Goal: Navigation & Orientation: Find specific page/section

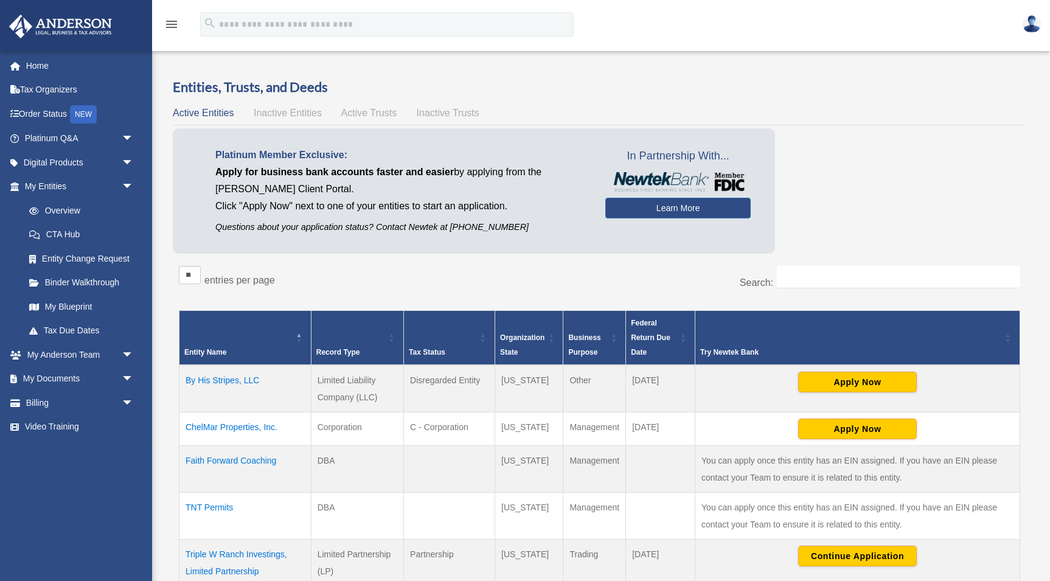
scroll to position [104, 0]
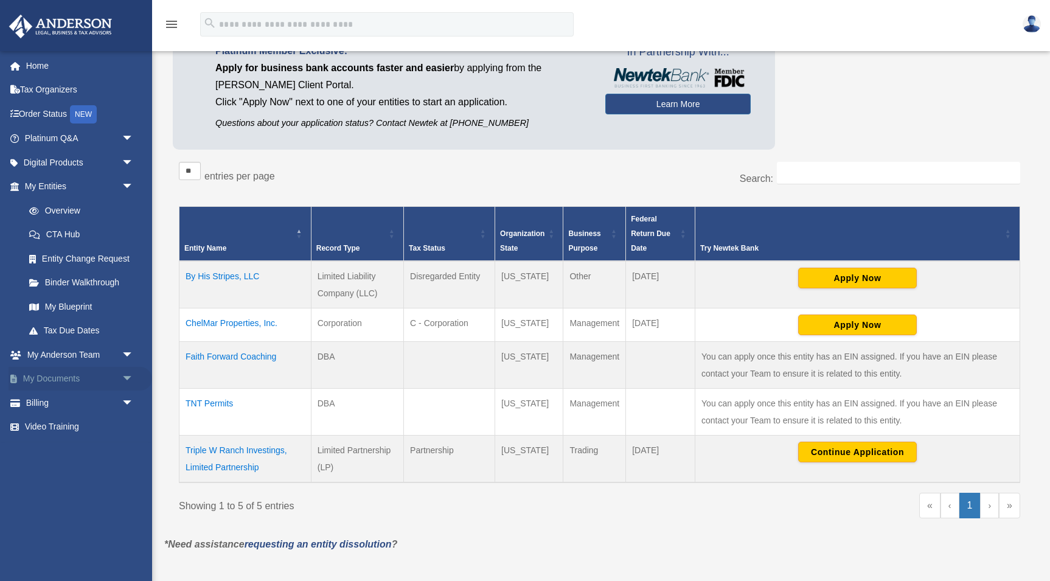
click at [59, 374] on link "My Documents arrow_drop_down" at bounding box center [81, 379] width 144 height 24
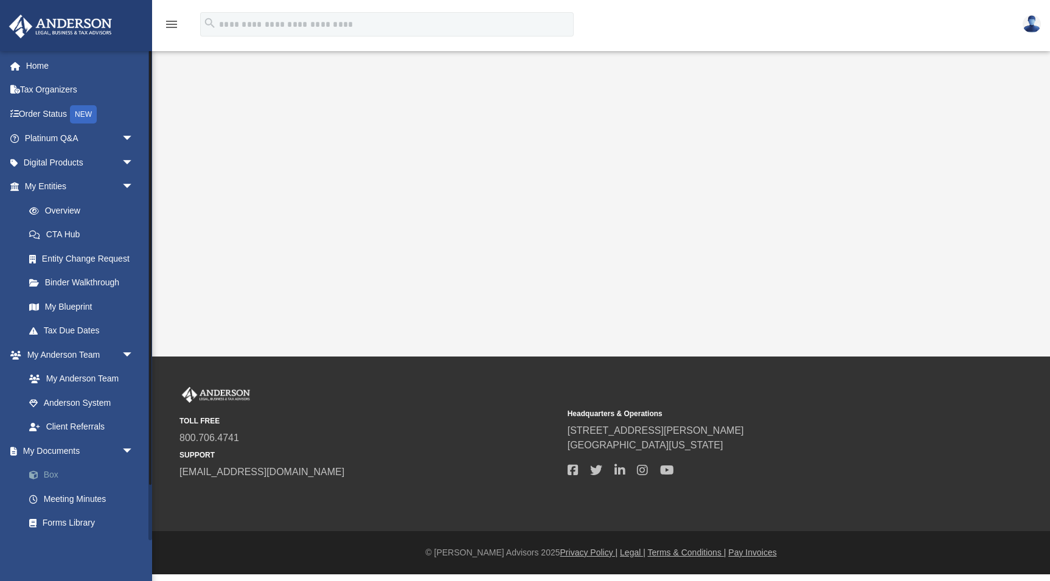
click at [47, 469] on link "Box" at bounding box center [84, 475] width 135 height 24
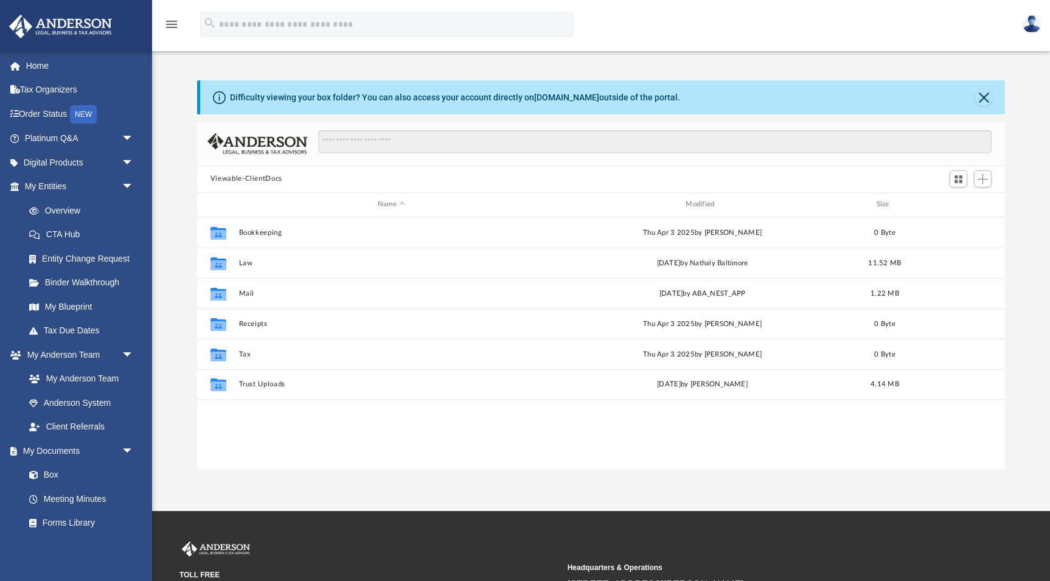
scroll to position [277, 809]
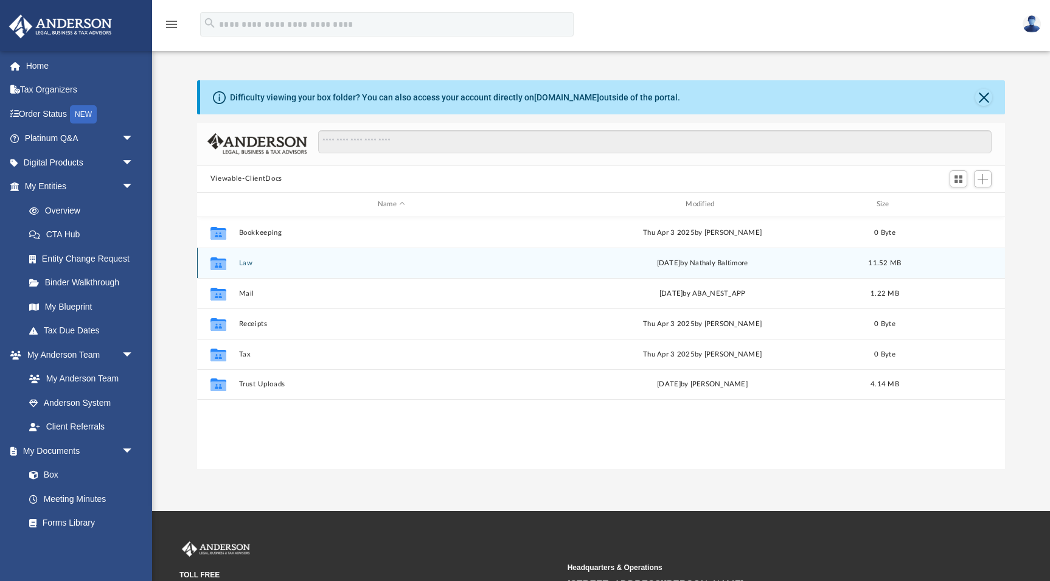
click at [234, 260] on div "Collaborated Folder Law [DATE] by Nathaly [GEOGRAPHIC_DATA] 11.52 MB" at bounding box center [601, 263] width 808 height 30
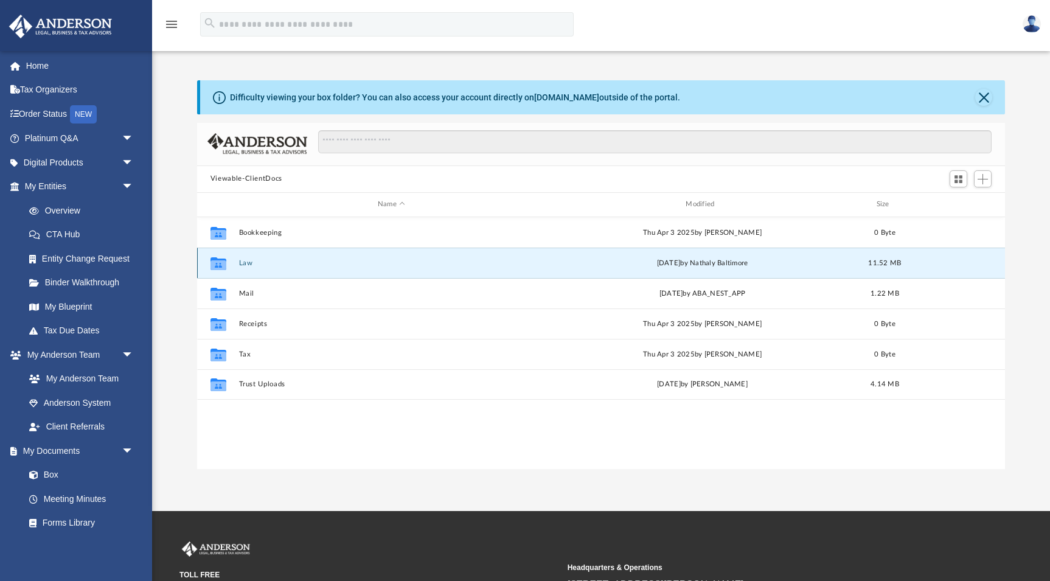
click at [223, 260] on icon "grid" at bounding box center [219, 265] width 16 height 10
click at [220, 262] on icon "grid" at bounding box center [219, 263] width 16 height 13
click at [256, 259] on button "Law" at bounding box center [391, 263] width 305 height 8
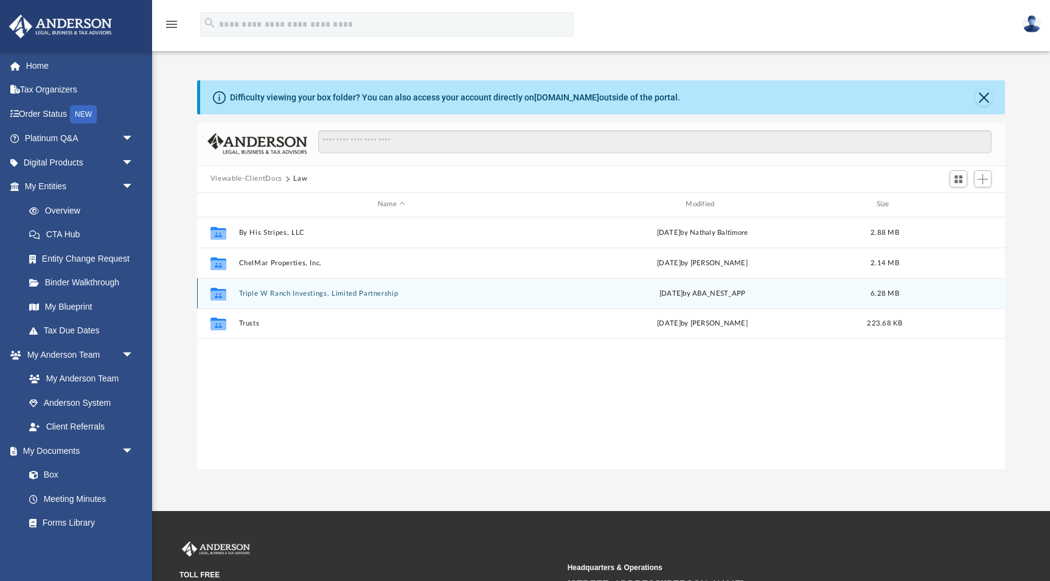
click at [288, 295] on button "Triple W Ranch Investings, Limited Partnership" at bounding box center [391, 293] width 305 height 8
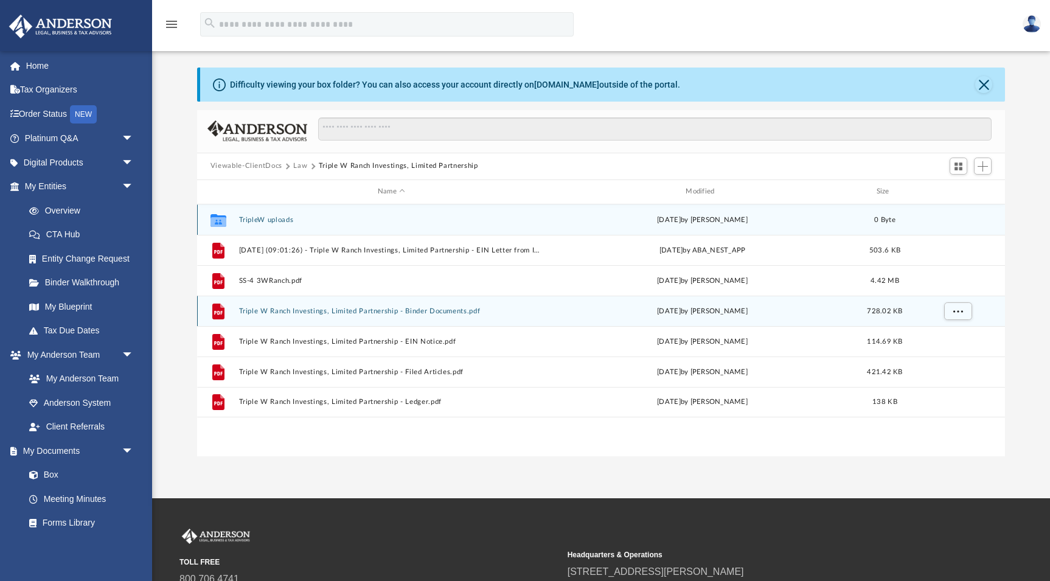
scroll to position [13, 0]
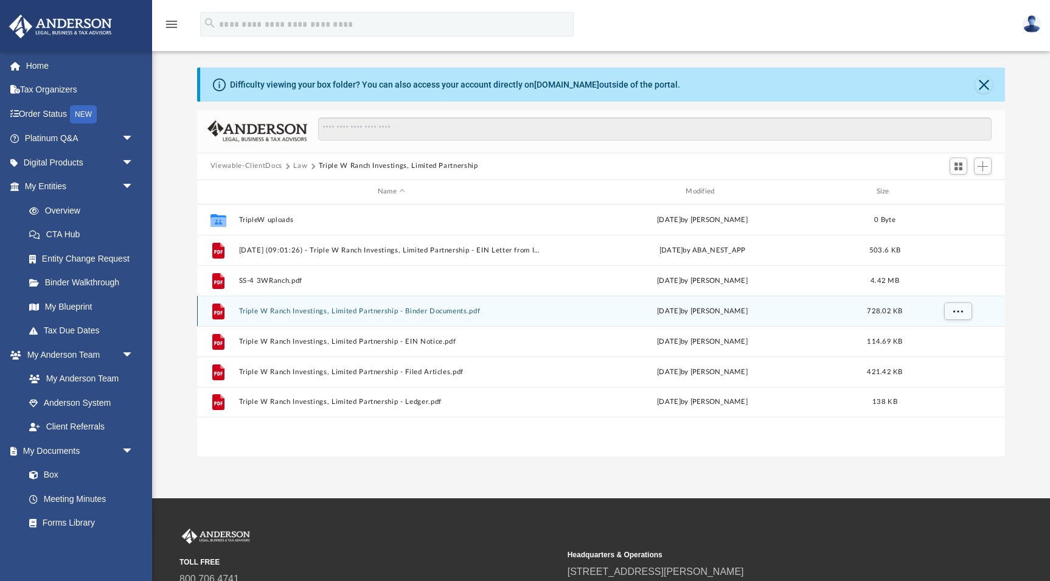
click at [219, 312] on icon "grid" at bounding box center [218, 311] width 12 height 16
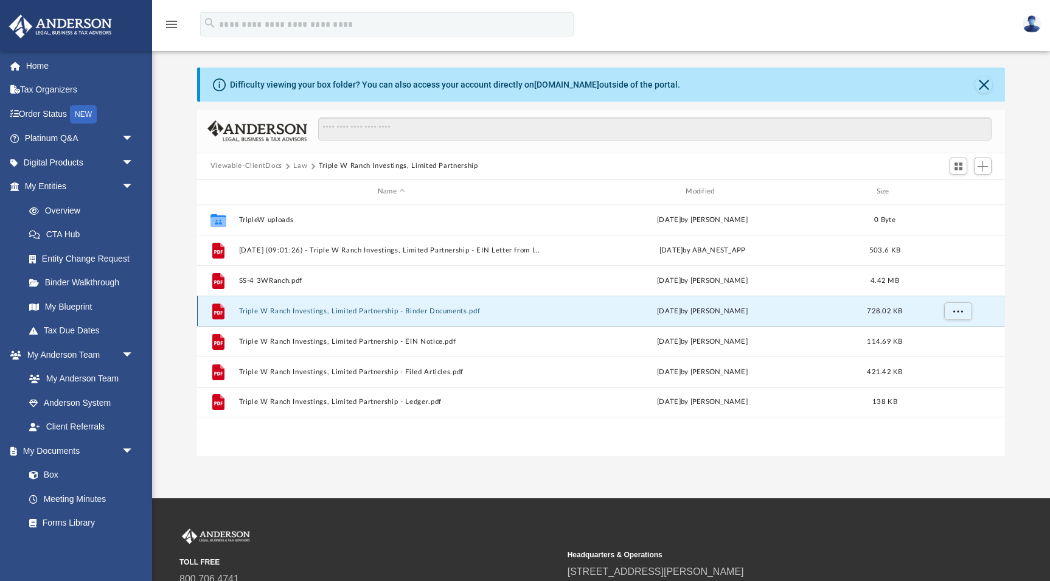
click at [290, 307] on button "Triple W Ranch Investings, Limited Partnership - Binder Documents.pdf" at bounding box center [391, 311] width 305 height 8
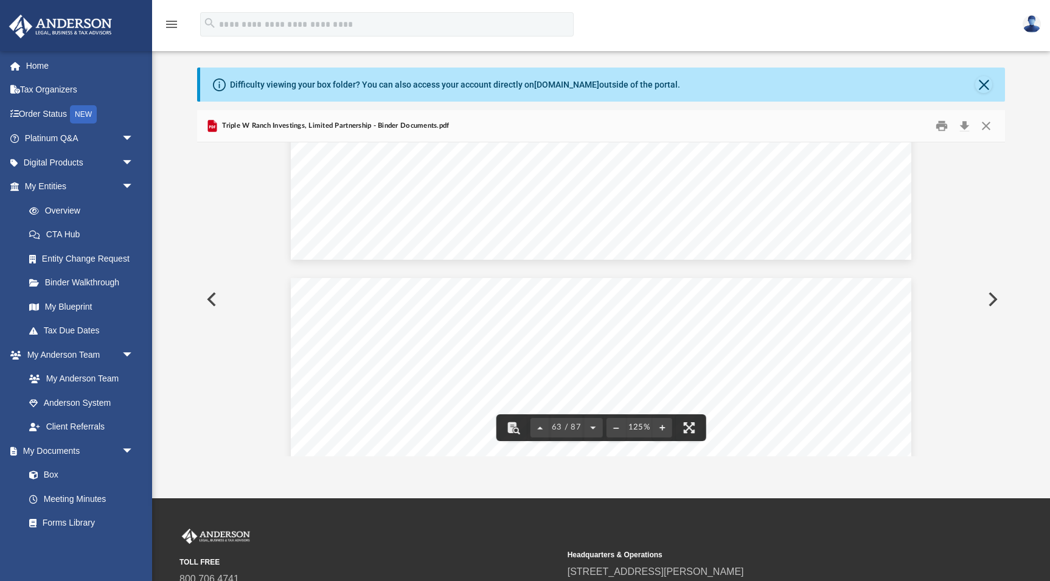
scroll to position [50813, 0]
drag, startPoint x: 665, startPoint y: 354, endPoint x: 673, endPoint y: 355, distance: 8.0
click at [673, 355] on span "2." at bounding box center [671, 355] width 15 height 18
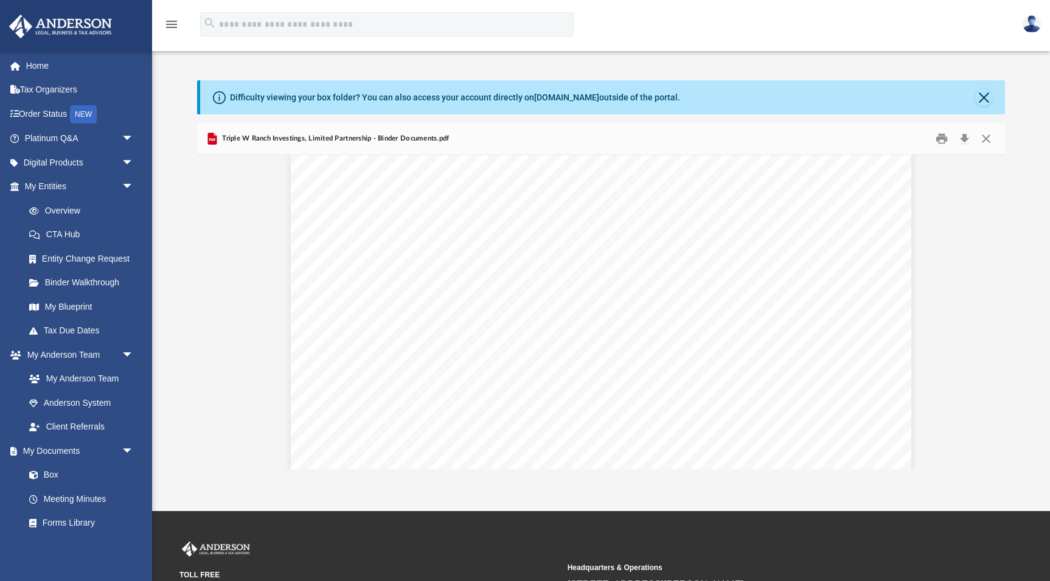
scroll to position [70216, 0]
